Goal: Contribute content

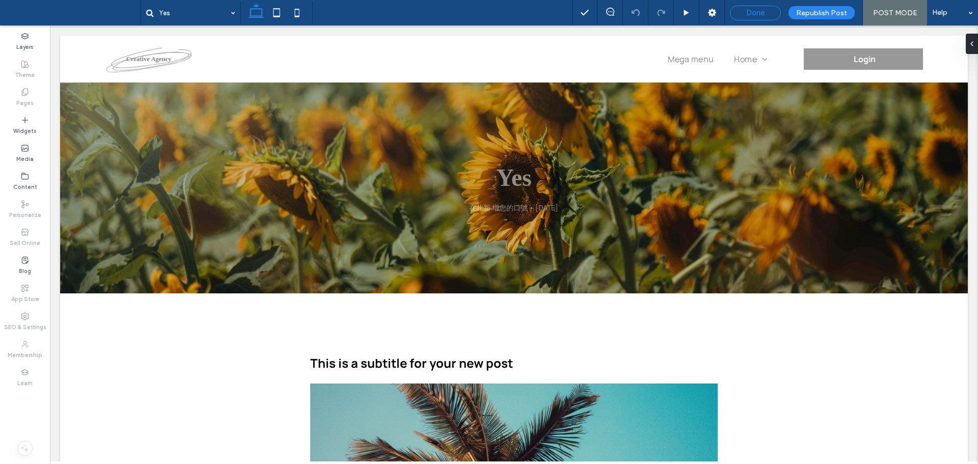
click at [743, 16] on div "Done" at bounding box center [755, 12] width 50 height 9
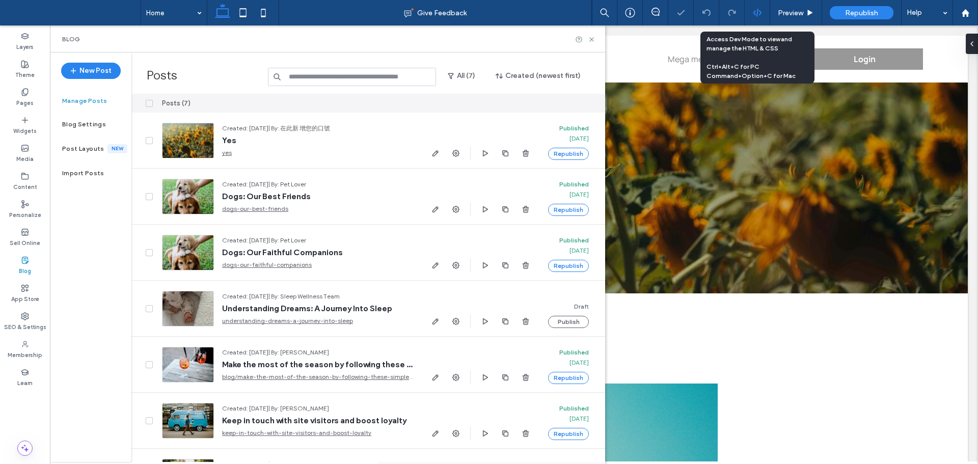
click at [751, 16] on div at bounding box center [756, 12] width 25 height 9
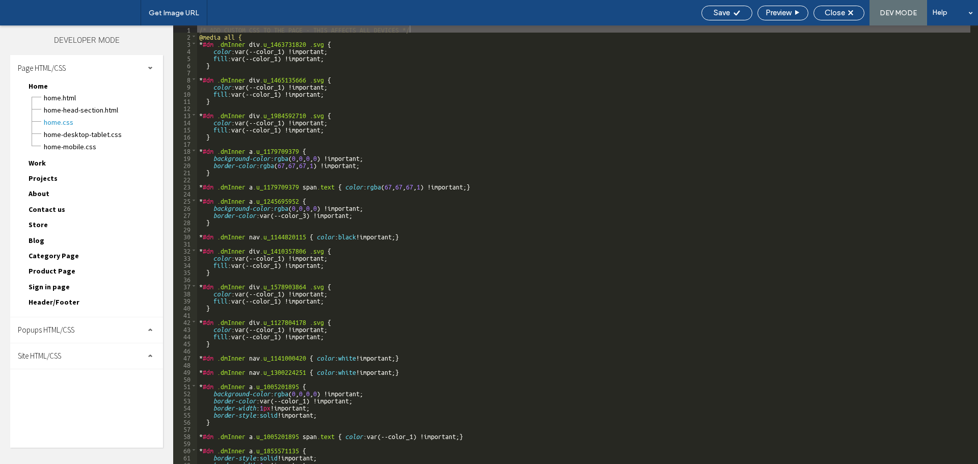
drag, startPoint x: 66, startPoint y: 350, endPoint x: 77, endPoint y: 366, distance: 19.7
click at [66, 351] on div "Site HTML/CSS" at bounding box center [86, 355] width 153 height 25
click at [76, 388] on span "body-end.html" at bounding box center [105, 388] width 116 height 10
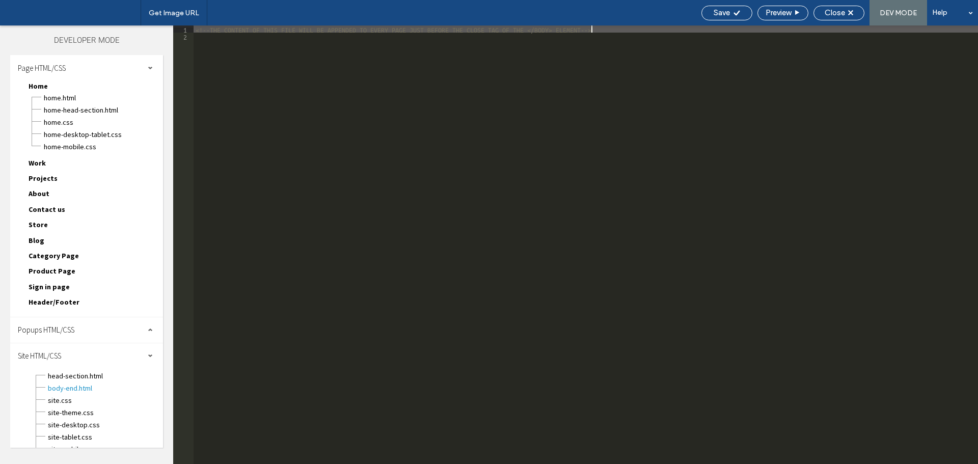
scroll to position [1, 0]
click at [282, 189] on div "<!--THE CONTENT OF THIS FILE WILL BE APPENDED TO EVERY PAGE JUST BEFORE THE CLO…" at bounding box center [585, 251] width 784 height 453
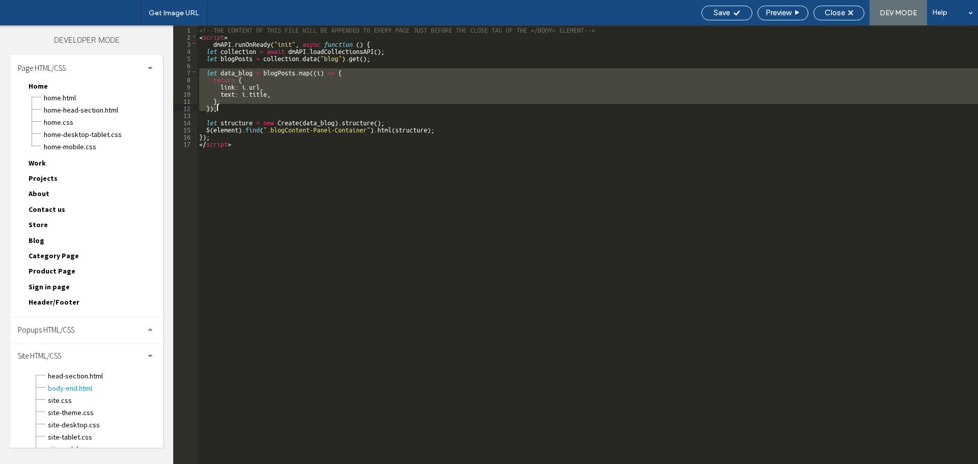
drag, startPoint x: 198, startPoint y: 68, endPoint x: 265, endPoint y: 109, distance: 78.6
click at [265, 109] on div "<!--THE CONTENT OF THIS FILE WILL BE APPENDED TO EVERY PAGE JUST BEFORE THE CLO…" at bounding box center [587, 251] width 781 height 453
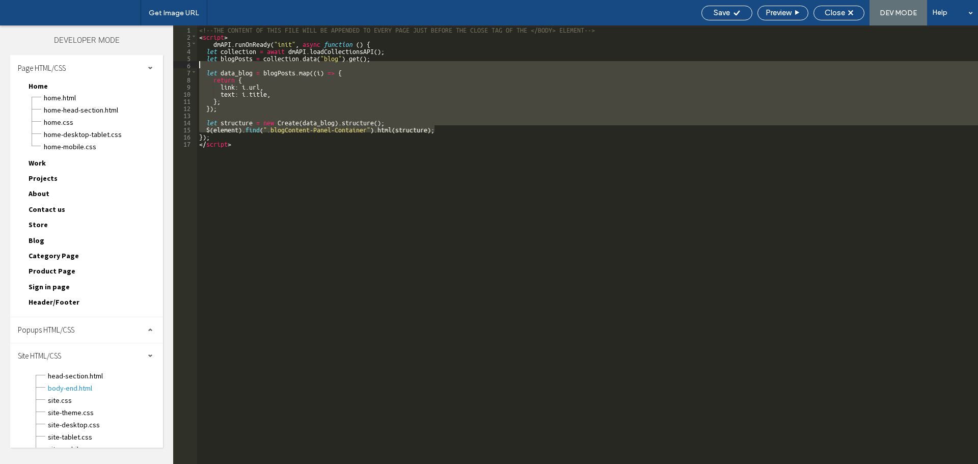
drag, startPoint x: 447, startPoint y: 130, endPoint x: 176, endPoint y: 68, distance: 277.9
click at [176, 68] on div "** 1 2 3 4 5 6 7 8 9 10 11 12 13 14 15 16 17 <!--THE CONTENT OF THIS FILE WILL …" at bounding box center [575, 244] width 804 height 438
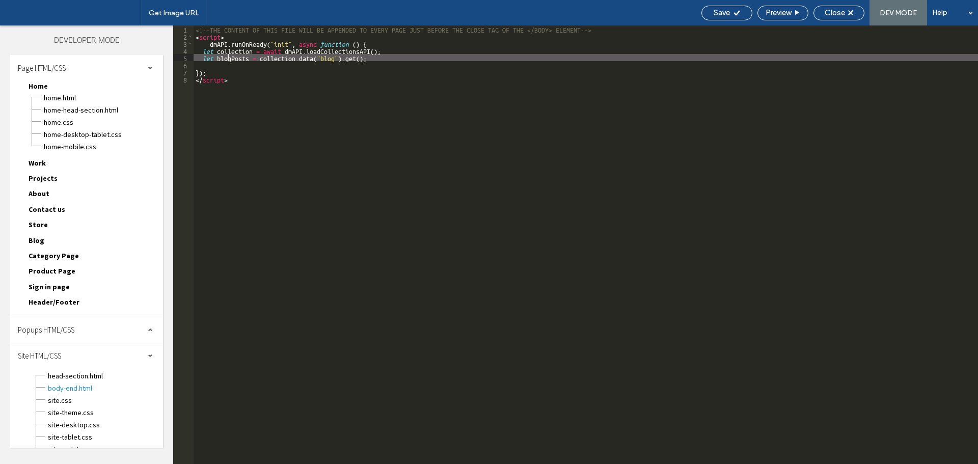
click at [228, 55] on div "<!--THE CONTENT OF THIS FILE WILL BE APPENDED TO EVERY PAGE JUST BEFORE THE CLO…" at bounding box center [585, 251] width 784 height 453
click at [237, 68] on div "<!--THE CONTENT OF THIS FILE WILL BE APPENDED TO EVERY PAGE JUST BEFORE THE CLO…" at bounding box center [585, 251] width 784 height 453
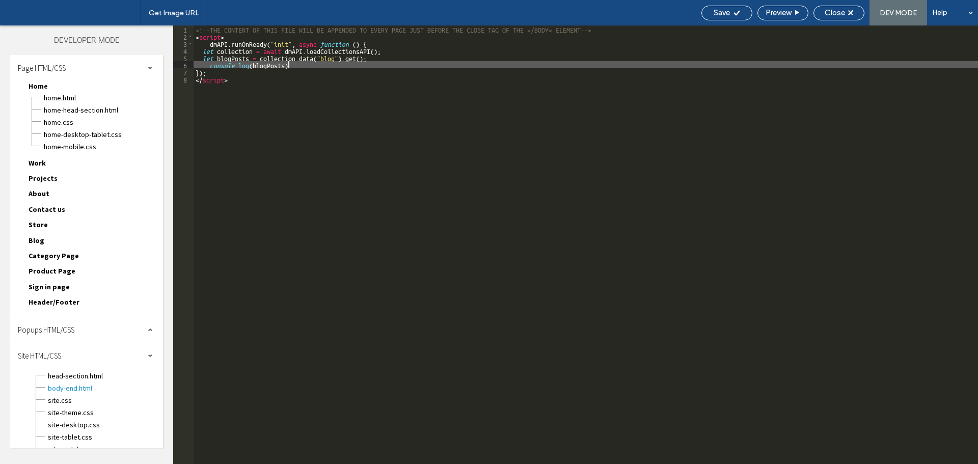
click at [307, 66] on div "<!--THE CONTENT OF THIS FILE WILL BE APPENDED TO EVERY PAGE JUST BEFORE THE CLO…" at bounding box center [585, 251] width 784 height 453
paste textarea
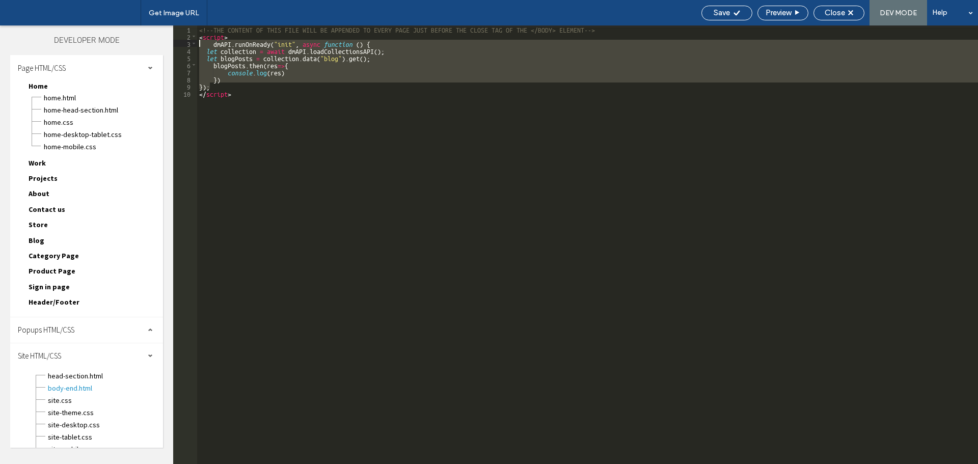
drag, startPoint x: 210, startPoint y: 89, endPoint x: 180, endPoint y: 41, distance: 55.8
click at [180, 41] on div "** 1 2 3 4 5 6 7 8 9 10 <!--THE CONTENT OF THIS FILE WILL BE APPENDED TO EVERY …" at bounding box center [575, 244] width 804 height 438
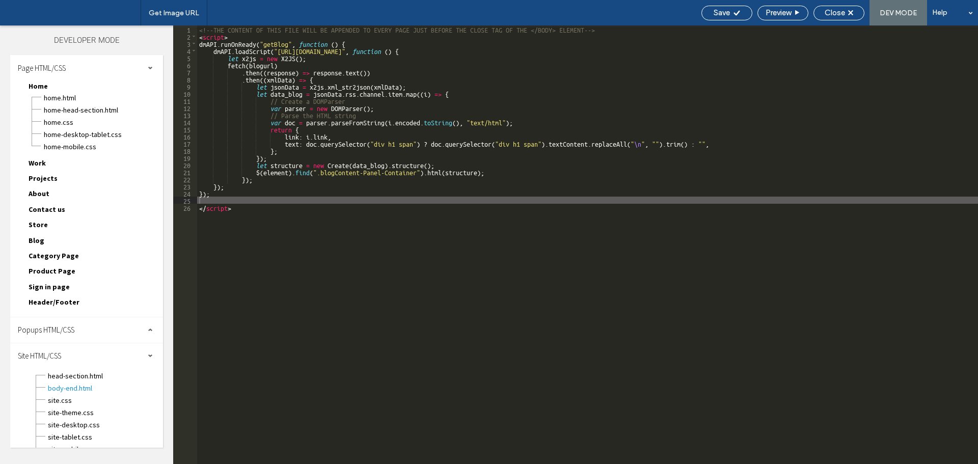
click at [244, 37] on div "<!--THE CONTENT OF THIS FILE WILL BE APPENDED TO EVERY PAGE JUST BEFORE THE CLO…" at bounding box center [587, 251] width 781 height 453
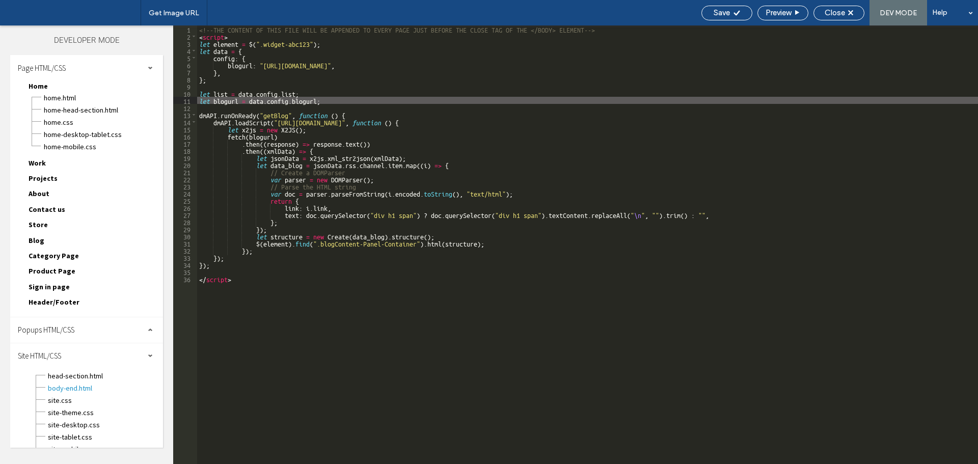
click at [228, 44] on div "<!--THE CONTENT OF THIS FILE WILL BE APPENDED TO EVERY PAGE JUST BEFORE THE CLO…" at bounding box center [587, 251] width 781 height 453
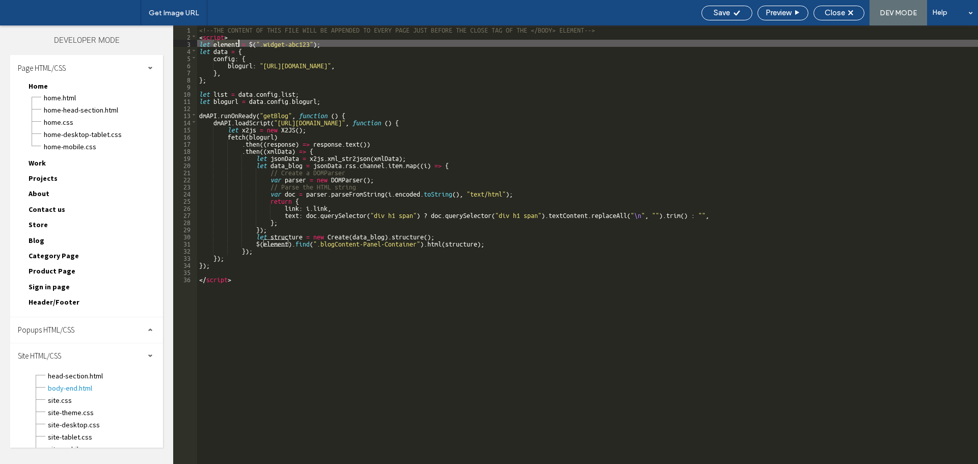
click at [228, 44] on div "<!--THE CONTENT OF THIS FILE WILL BE APPENDED TO EVERY PAGE JUST BEFORE THE CLO…" at bounding box center [587, 251] width 781 height 453
click at [403, 157] on div "<!--THE CONTENT OF THIS FILE WILL BE APPENDED TO EVERY PAGE JUST BEFORE THE CLO…" at bounding box center [587, 251] width 781 height 453
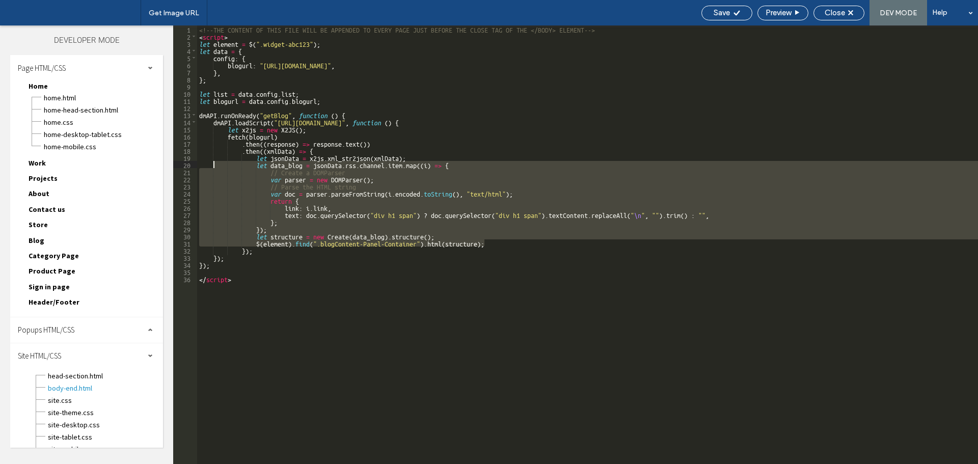
drag, startPoint x: 491, startPoint y: 243, endPoint x: 214, endPoint y: 165, distance: 288.1
click at [214, 165] on div "<!--THE CONTENT OF THIS FILE WILL BE APPENDED TO EVERY PAGE JUST BEFORE THE CLO…" at bounding box center [587, 251] width 781 height 453
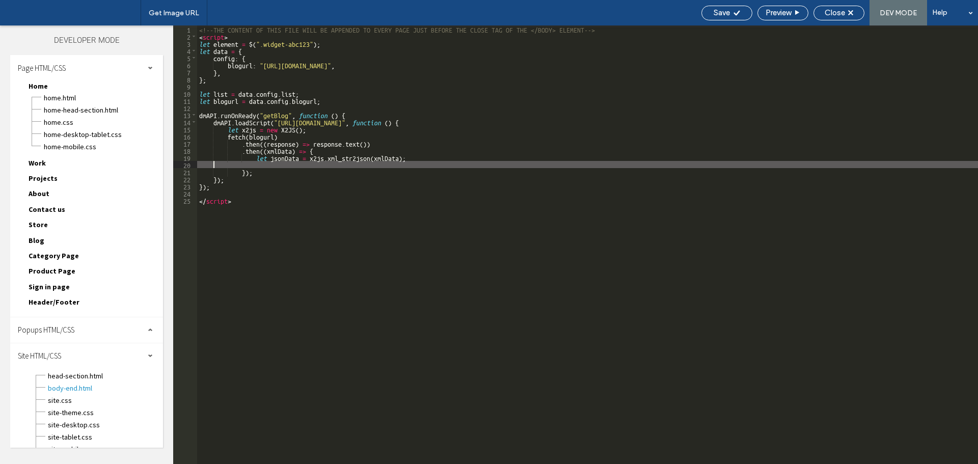
click at [284, 158] on div "<!--THE CONTENT OF THIS FILE WILL BE APPENDED TO EVERY PAGE JUST BEFORE THE CLO…" at bounding box center [587, 251] width 781 height 453
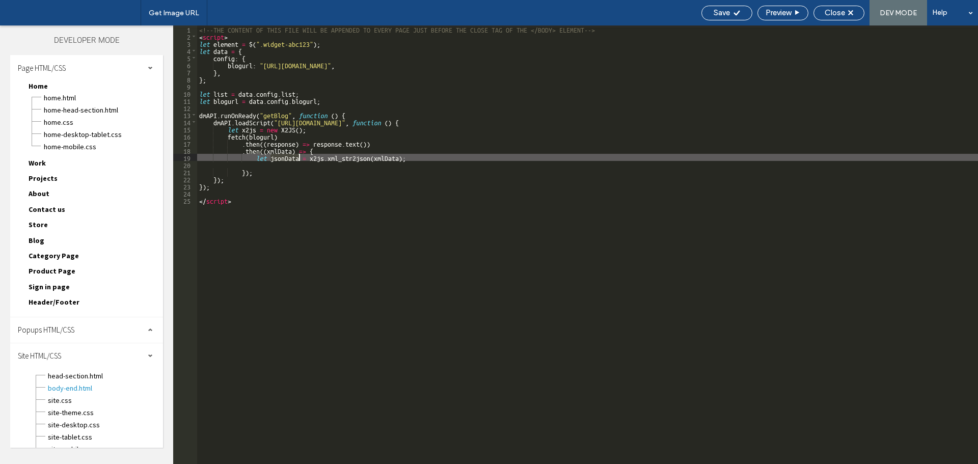
click at [284, 158] on div "<!--THE CONTENT OF THIS FILE WILL BE APPENDED TO EVERY PAGE JUST BEFORE THE CLO…" at bounding box center [587, 251] width 781 height 453
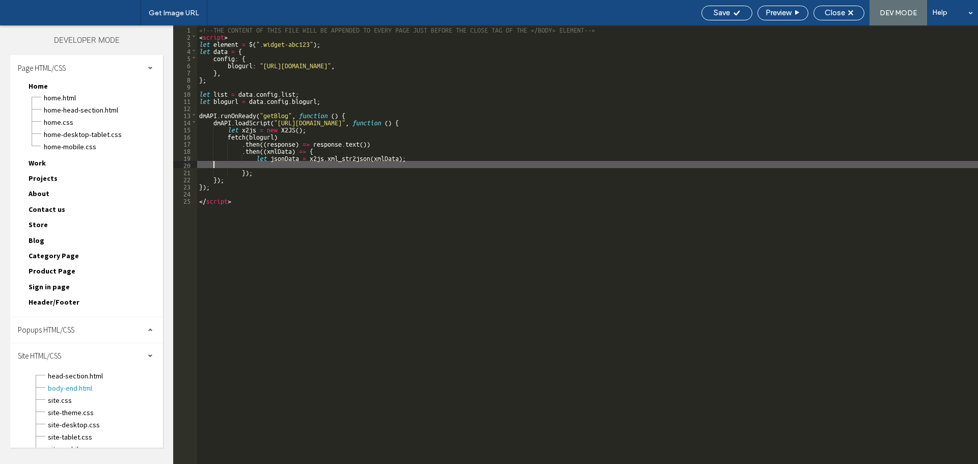
click at [281, 166] on div "<!--THE CONTENT OF THIS FILE WILL BE APPENDED TO EVERY PAGE JUST BEFORE THE CLO…" at bounding box center [587, 251] width 781 height 453
type textarea "**"
click at [831, 16] on span "Close" at bounding box center [834, 12] width 20 height 9
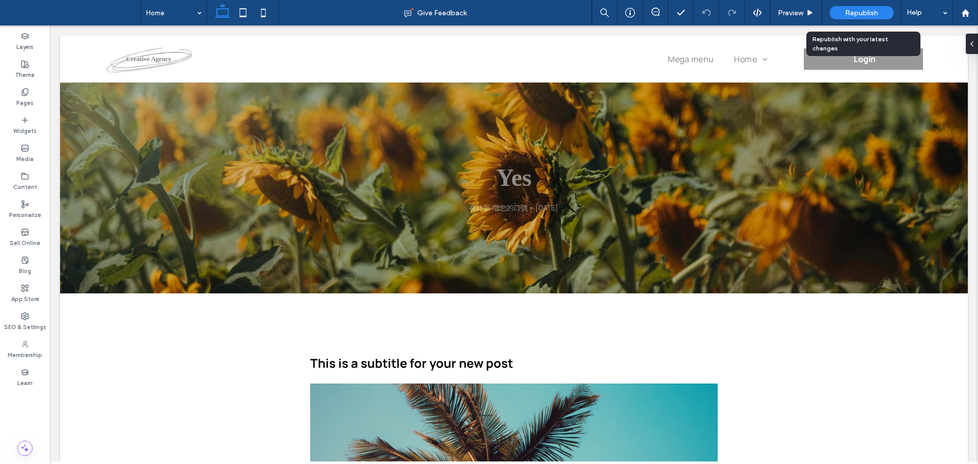
click at [845, 11] on span "Republish" at bounding box center [861, 13] width 33 height 9
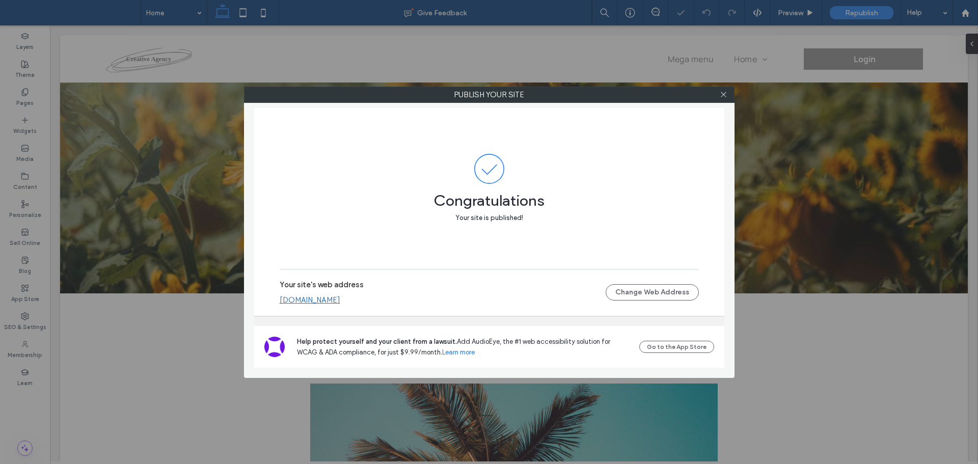
click at [340, 300] on link "[DOMAIN_NAME]" at bounding box center [310, 299] width 61 height 9
click at [722, 94] on icon at bounding box center [723, 95] width 8 height 8
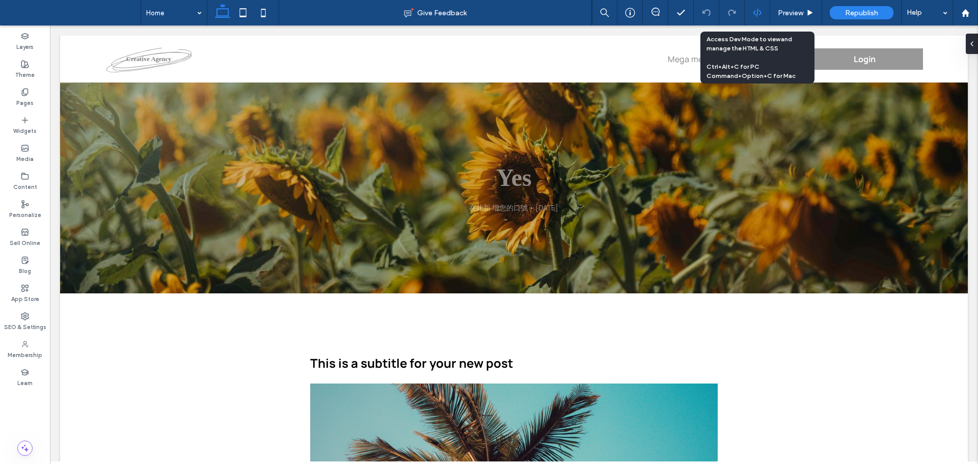
click at [748, 14] on div at bounding box center [756, 12] width 25 height 9
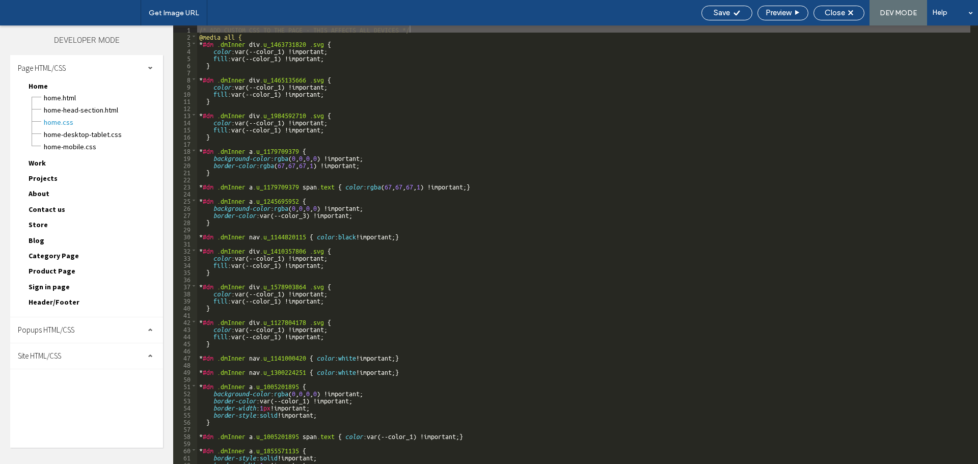
click at [65, 353] on div "Site HTML/CSS" at bounding box center [86, 355] width 153 height 25
click at [87, 393] on div "site.css" at bounding box center [105, 399] width 116 height 12
click at [90, 385] on span "body-end.html" at bounding box center [105, 388] width 116 height 10
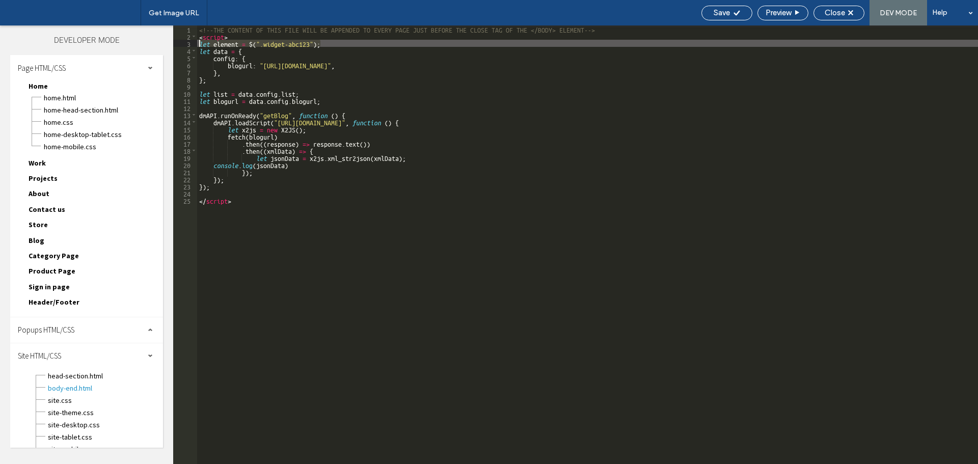
drag, startPoint x: 328, startPoint y: 42, endPoint x: 182, endPoint y: 43, distance: 146.6
click at [182, 43] on div "** 1 2 3 4 5 6 7 8 9 10 11 12 13 14 15 16 17 18 19 20 21 22 23 24 25 <!--THE CO…" at bounding box center [575, 244] width 804 height 438
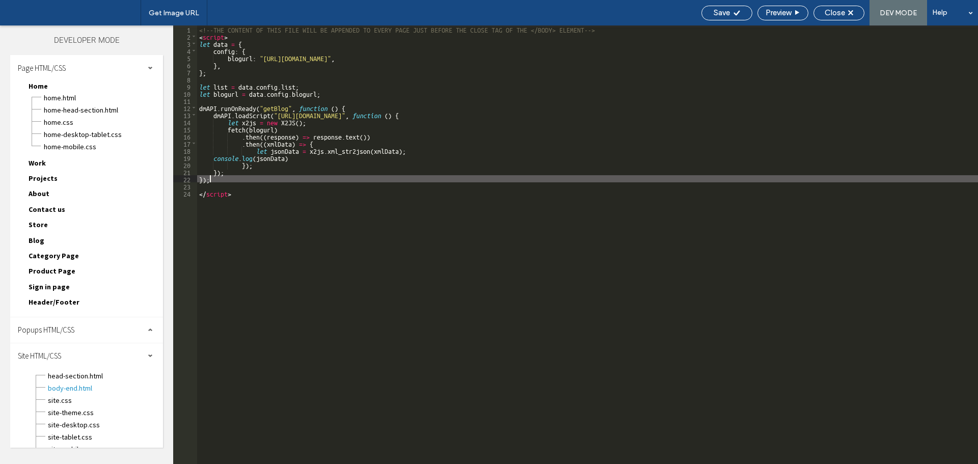
click at [302, 177] on div "<!--THE CONTENT OF THIS FILE WILL BE APPENDED TO EVERY PAGE JUST BEFORE THE CLO…" at bounding box center [587, 251] width 781 height 453
click at [842, 18] on div "Close" at bounding box center [838, 13] width 51 height 15
click at [839, 6] on div "Close" at bounding box center [838, 13] width 51 height 15
click at [837, 12] on span "Close" at bounding box center [834, 12] width 20 height 9
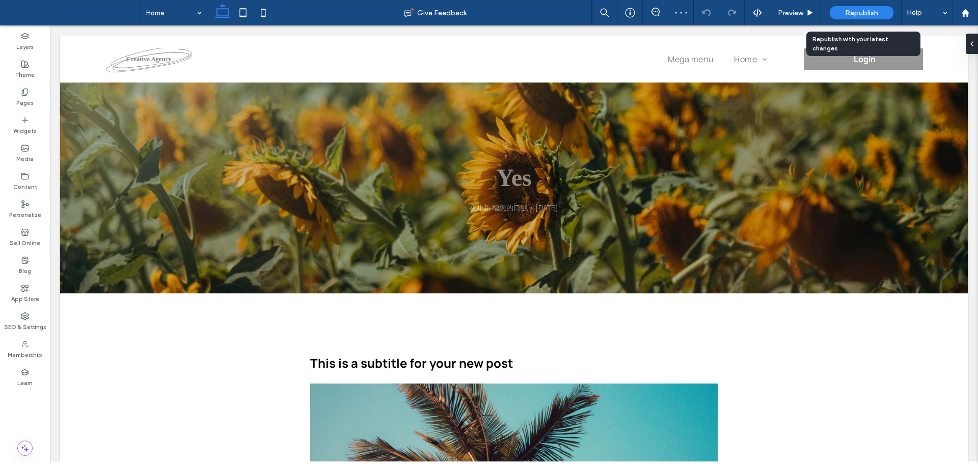
click at [847, 10] on span "Republish" at bounding box center [861, 13] width 33 height 9
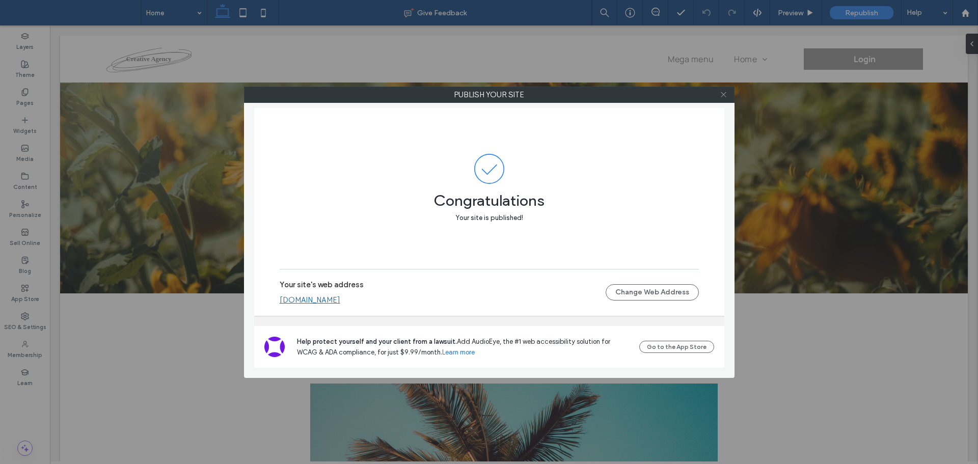
click at [725, 92] on icon at bounding box center [723, 95] width 8 height 8
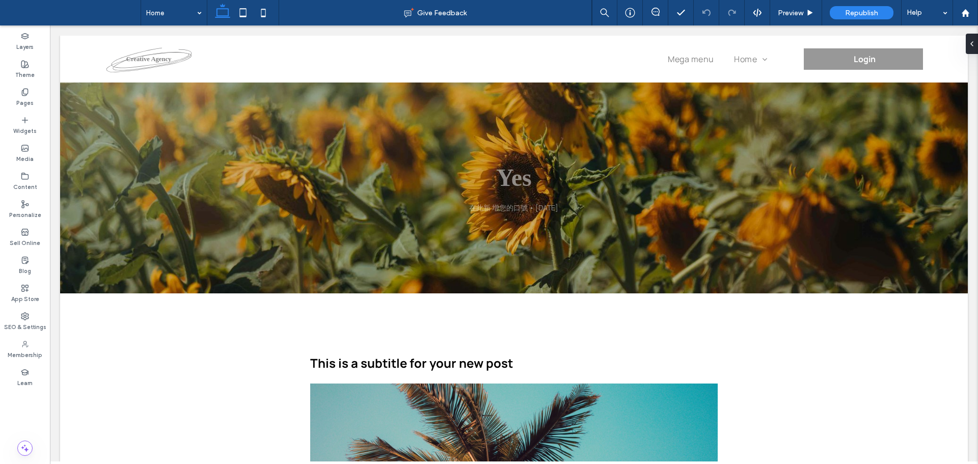
click at [36, 410] on div "Layers Theme Pages Widgets Media Content Personalize Sell Online Blog App Store…" at bounding box center [25, 244] width 50 height 438
click at [31, 411] on div "Layers Theme Pages Widgets Media Content Personalize Sell Online Blog App Store…" at bounding box center [25, 244] width 50 height 438
click at [31, 412] on div "Layers Theme Pages Widgets Media Content Personalize Sell Online Blog App Store…" at bounding box center [25, 244] width 50 height 438
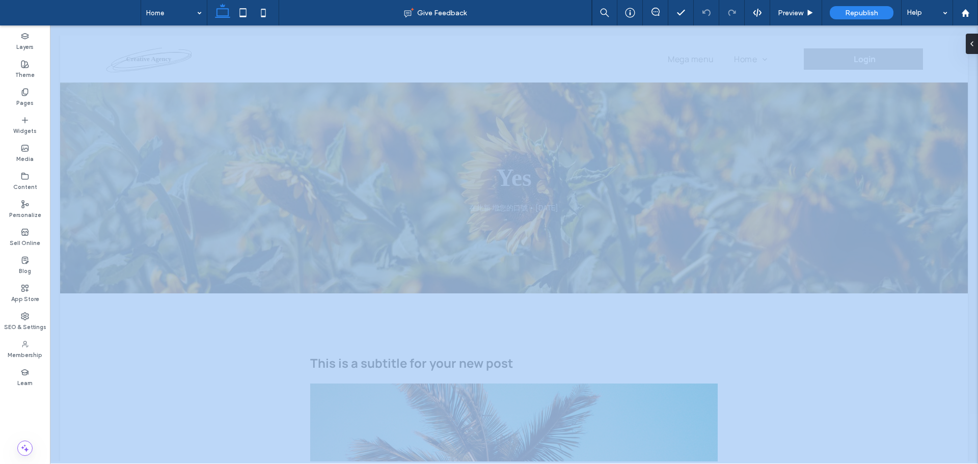
click at [31, 412] on div "Layers Theme Pages Widgets Media Content Personalize Sell Online Blog App Store…" at bounding box center [25, 244] width 50 height 438
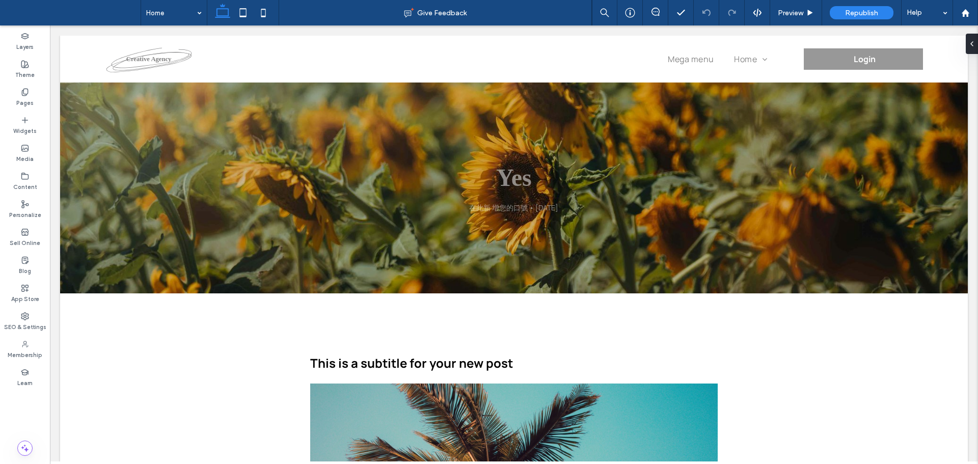
click at [32, 412] on div "Layers Theme Pages Widgets Media Content Personalize Sell Online Blog App Store…" at bounding box center [25, 244] width 50 height 438
click at [34, 419] on div "Layers Theme Pages Widgets Media Content Personalize Sell Online Blog App Store…" at bounding box center [25, 244] width 50 height 438
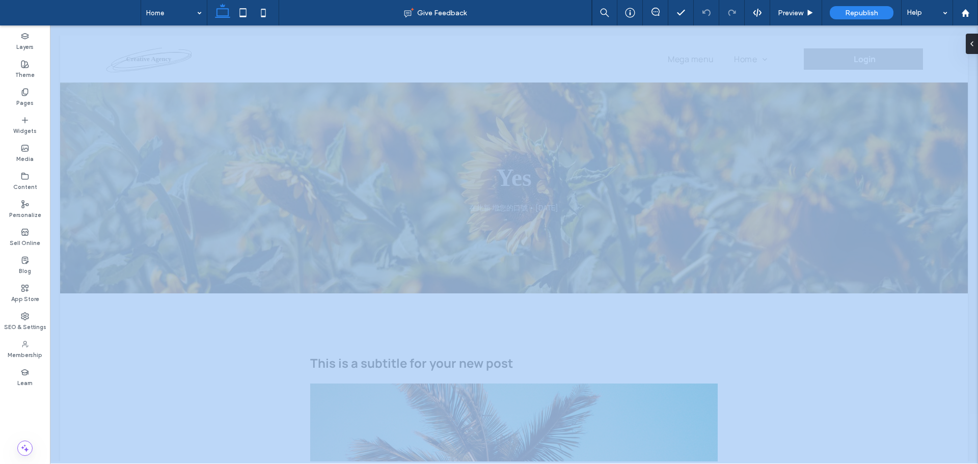
click at [34, 419] on div "Layers Theme Pages Widgets Media Content Personalize Sell Online Blog App Store…" at bounding box center [25, 244] width 50 height 438
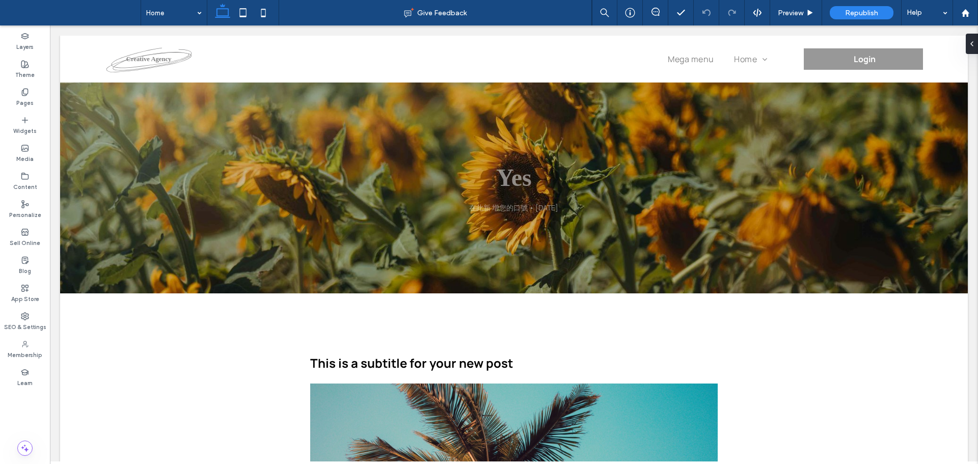
click at [34, 420] on div "Layers Theme Pages Widgets Media Content Personalize Sell Online Blog App Store…" at bounding box center [25, 244] width 50 height 438
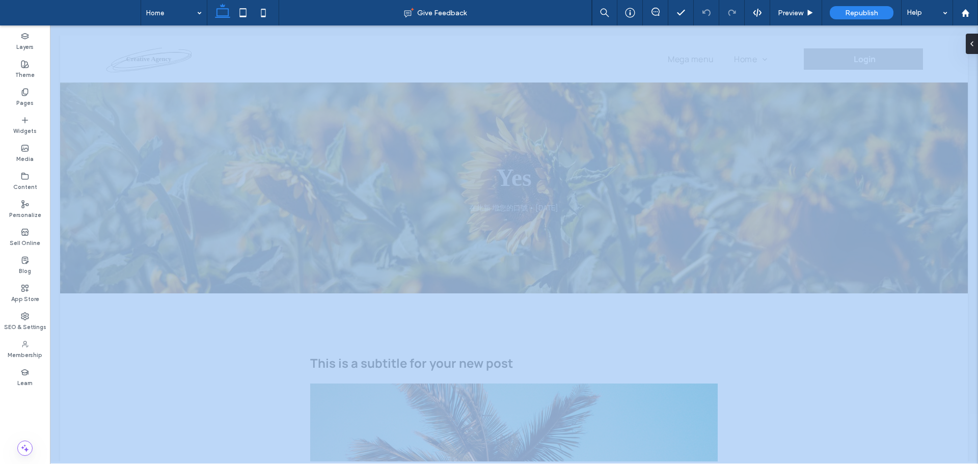
click at [34, 420] on div "Layers Theme Pages Widgets Media Content Personalize Sell Online Blog App Store…" at bounding box center [25, 244] width 50 height 438
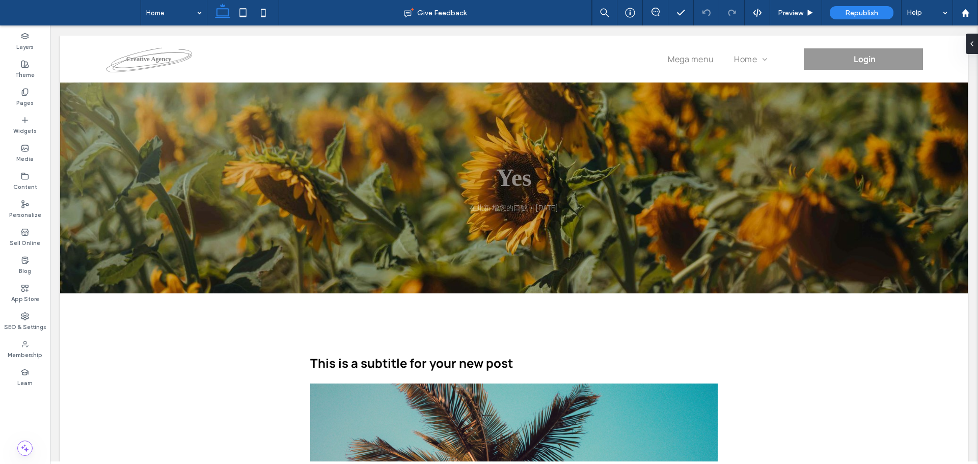
click at [29, 412] on div "Layers Theme Pages Widgets Media Content Personalize Sell Online Blog App Store…" at bounding box center [25, 244] width 50 height 438
click at [28, 408] on div "Layers Theme Pages Widgets Media Content Personalize Sell Online Blog App Store…" at bounding box center [25, 244] width 50 height 438
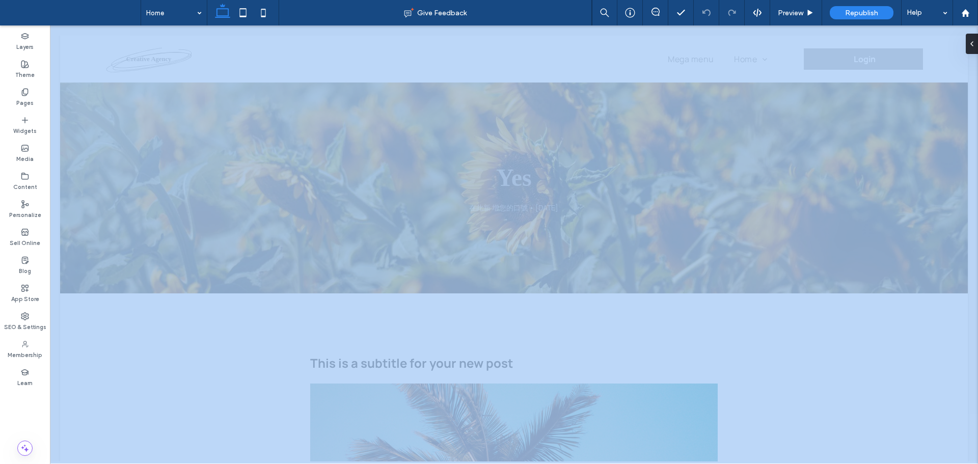
click at [27, 408] on div "Layers Theme Pages Widgets Media Content Personalize Sell Online Blog App Store…" at bounding box center [25, 244] width 50 height 438
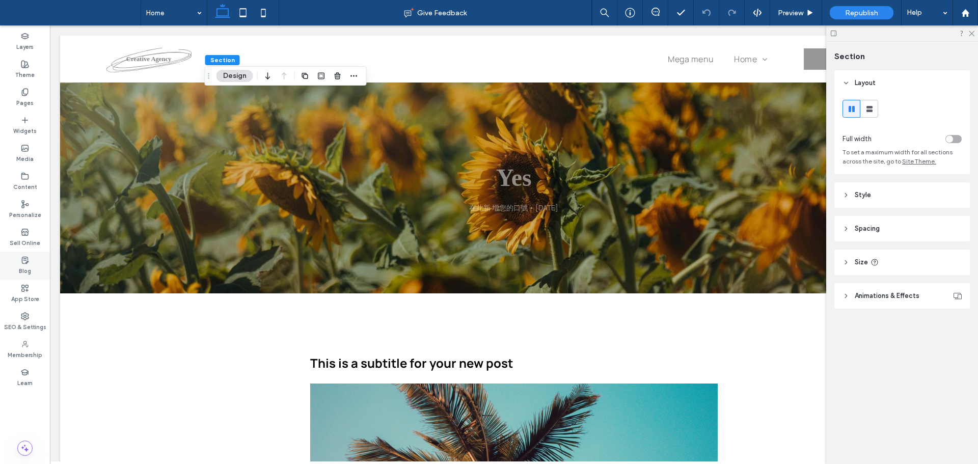
click at [27, 269] on label "Blog" at bounding box center [25, 269] width 12 height 11
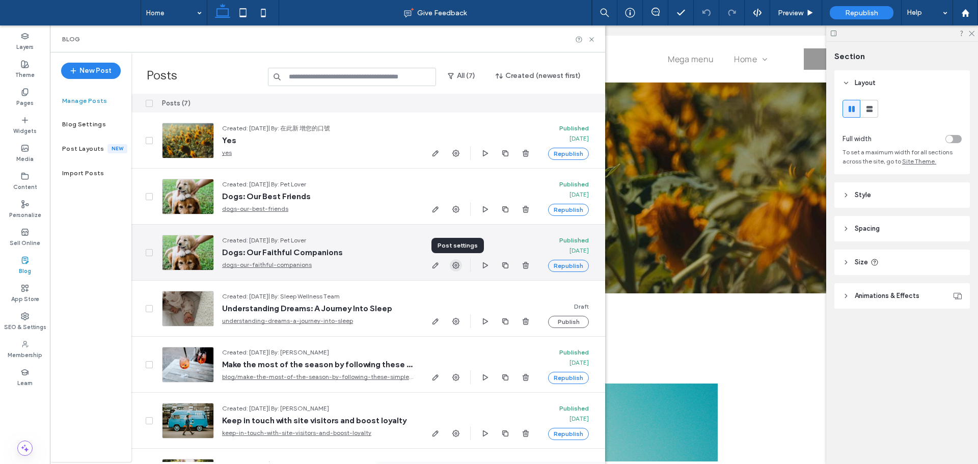
click at [454, 267] on use "button" at bounding box center [455, 265] width 7 height 7
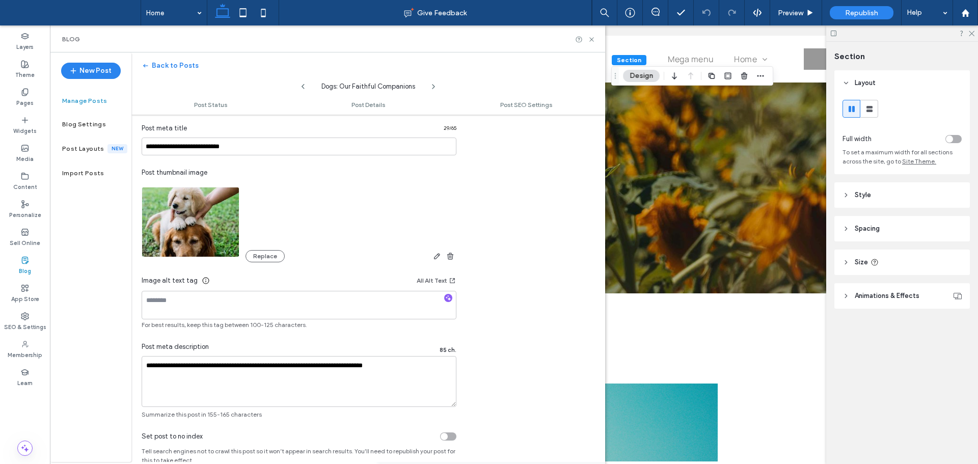
scroll to position [654, 0]
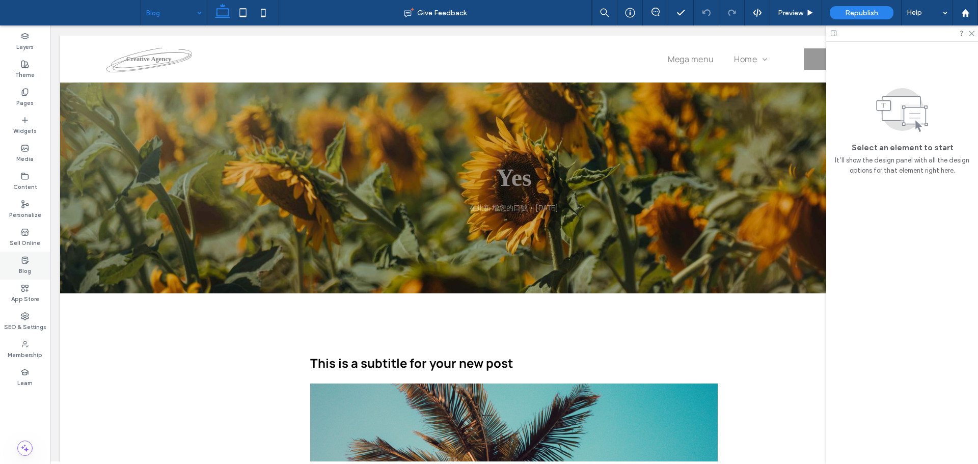
click at [30, 268] on label "Blog" at bounding box center [25, 269] width 12 height 11
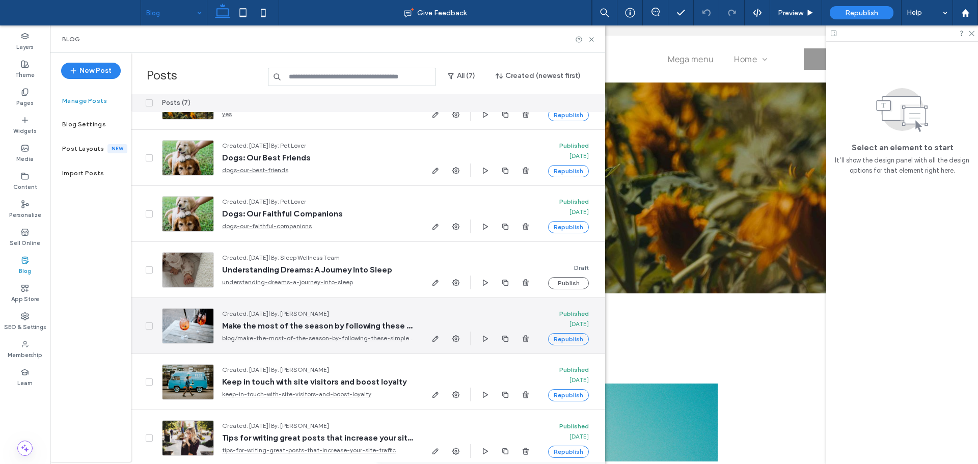
scroll to position [43, 0]
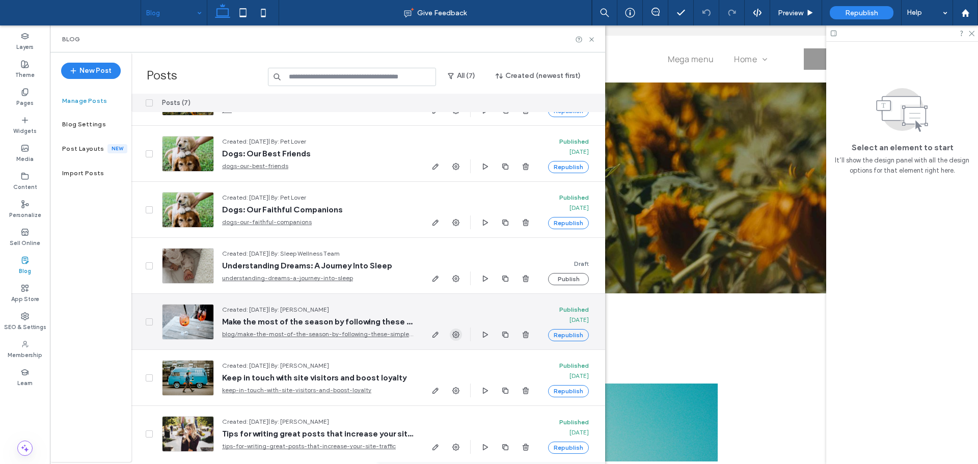
click at [459, 335] on use "button" at bounding box center [455, 334] width 7 height 7
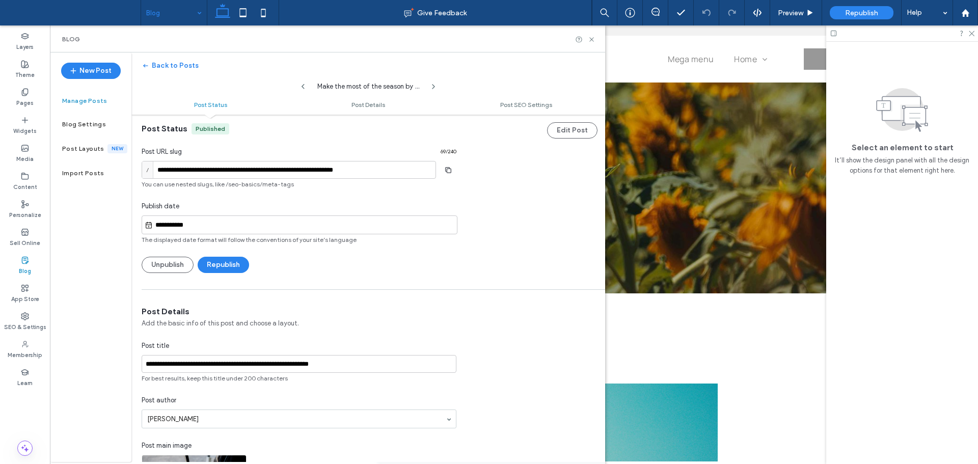
scroll to position [0, 0]
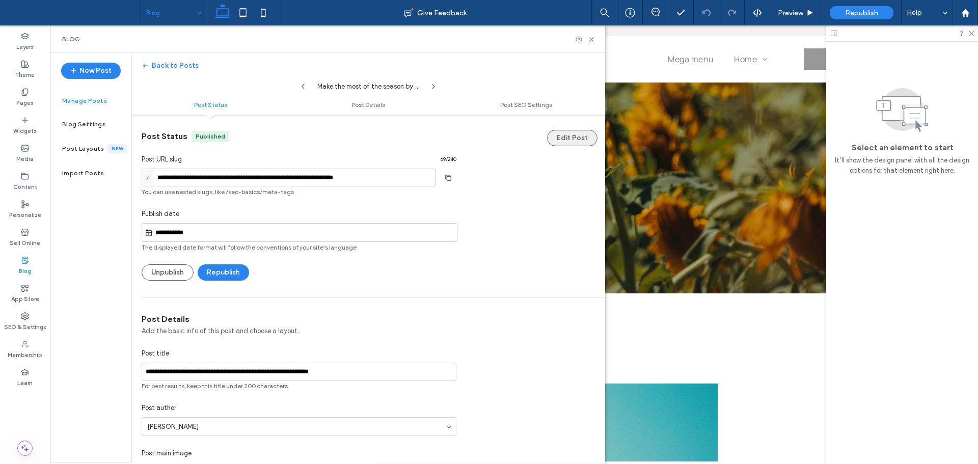
click at [562, 135] on button "Edit Post" at bounding box center [572, 138] width 50 height 16
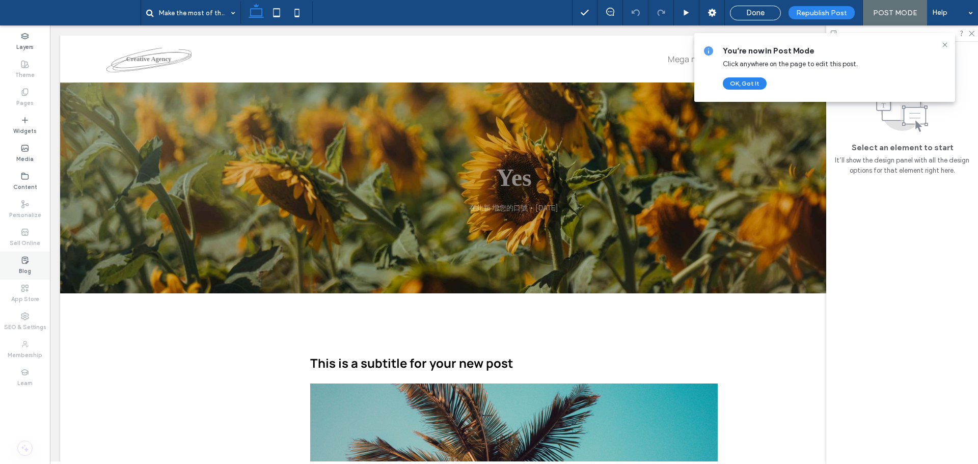
drag, startPoint x: 23, startPoint y: 277, endPoint x: 27, endPoint y: 264, distance: 13.4
click at [24, 274] on div "Blog" at bounding box center [25, 266] width 50 height 28
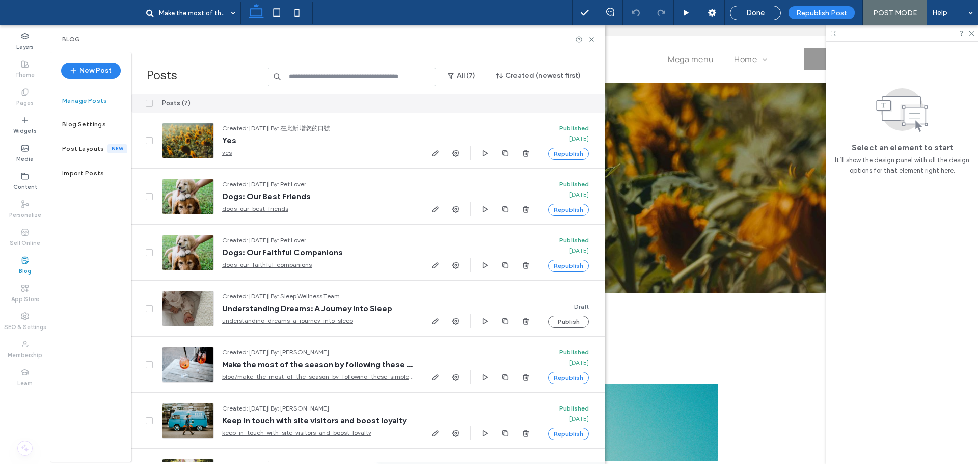
click at [27, 264] on label "Blog" at bounding box center [25, 269] width 12 height 11
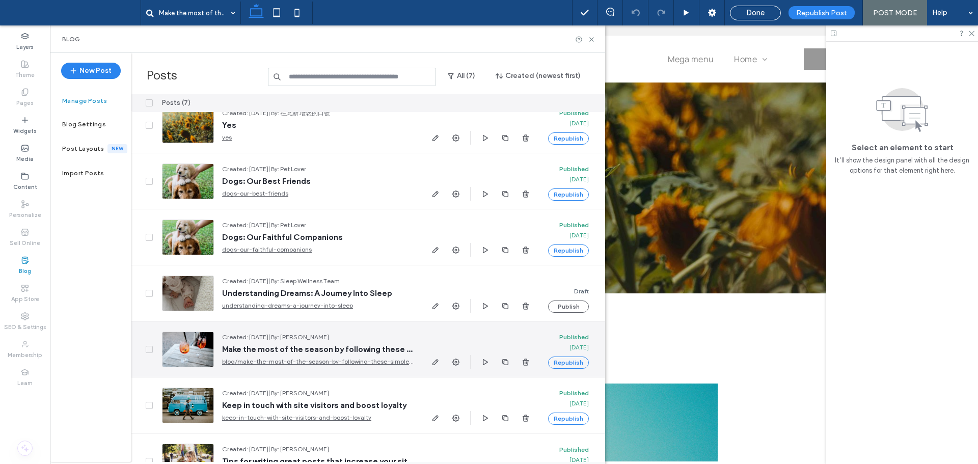
scroll to position [43, 0]
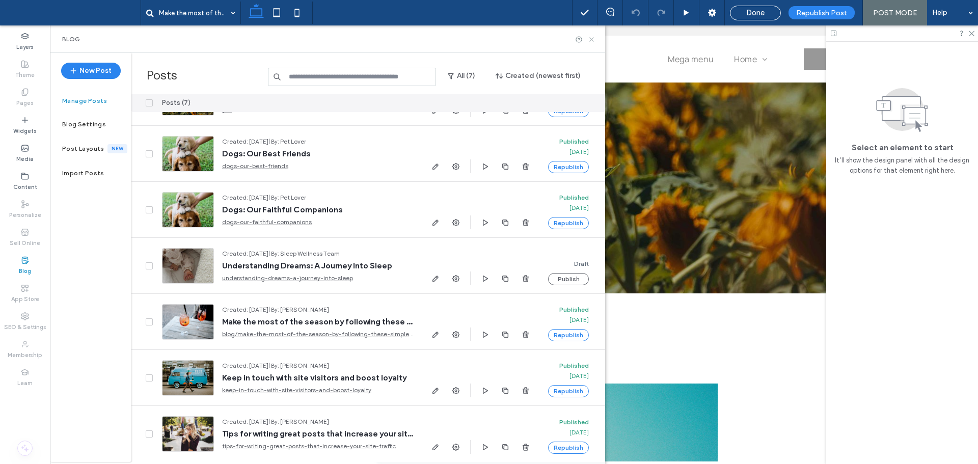
click at [590, 39] on icon at bounding box center [592, 40] width 8 height 8
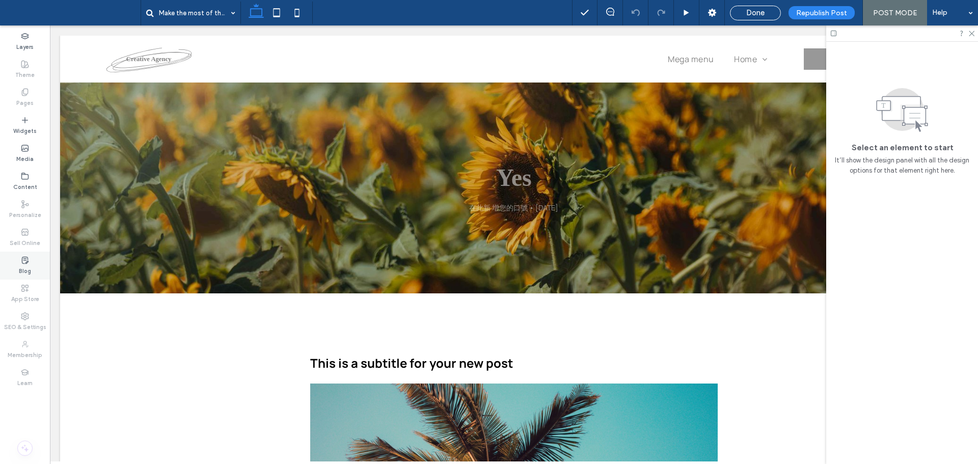
click at [25, 261] on icon at bounding box center [25, 260] width 8 height 8
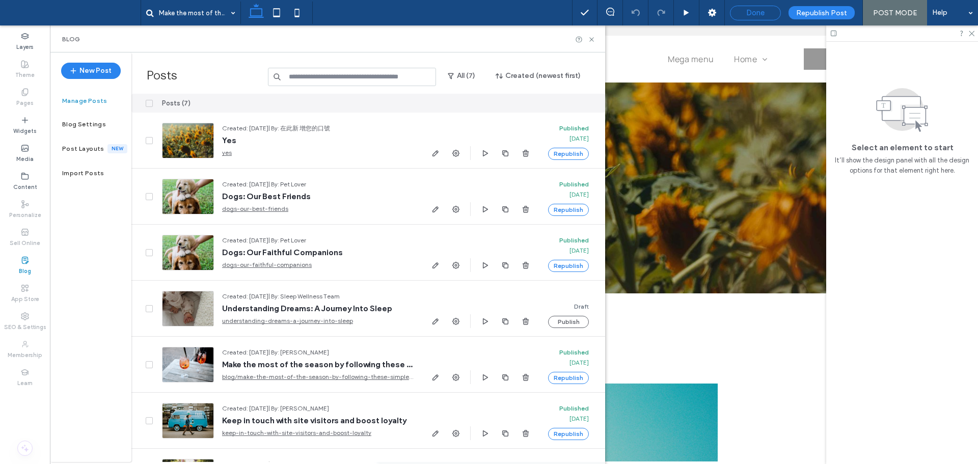
click at [751, 14] on span "Done" at bounding box center [755, 12] width 18 height 9
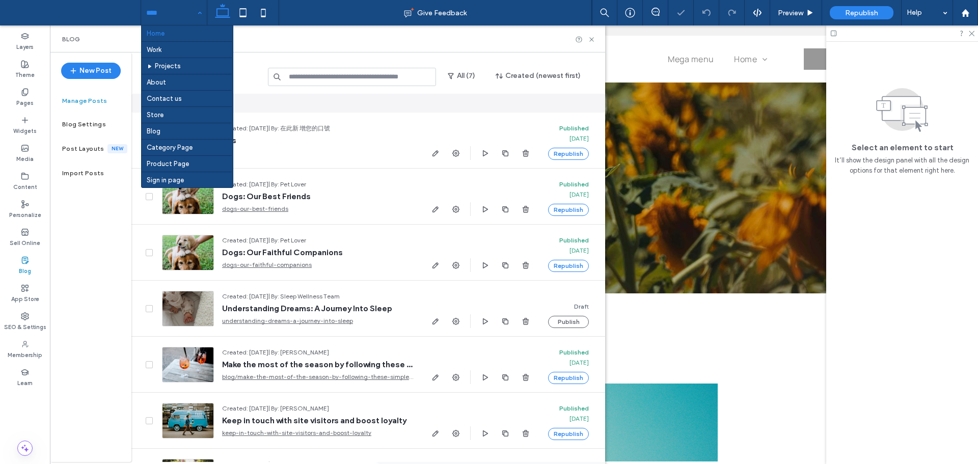
drag, startPoint x: 197, startPoint y: 14, endPoint x: 197, endPoint y: 19, distance: 5.6
